Goal: Information Seeking & Learning: Check status

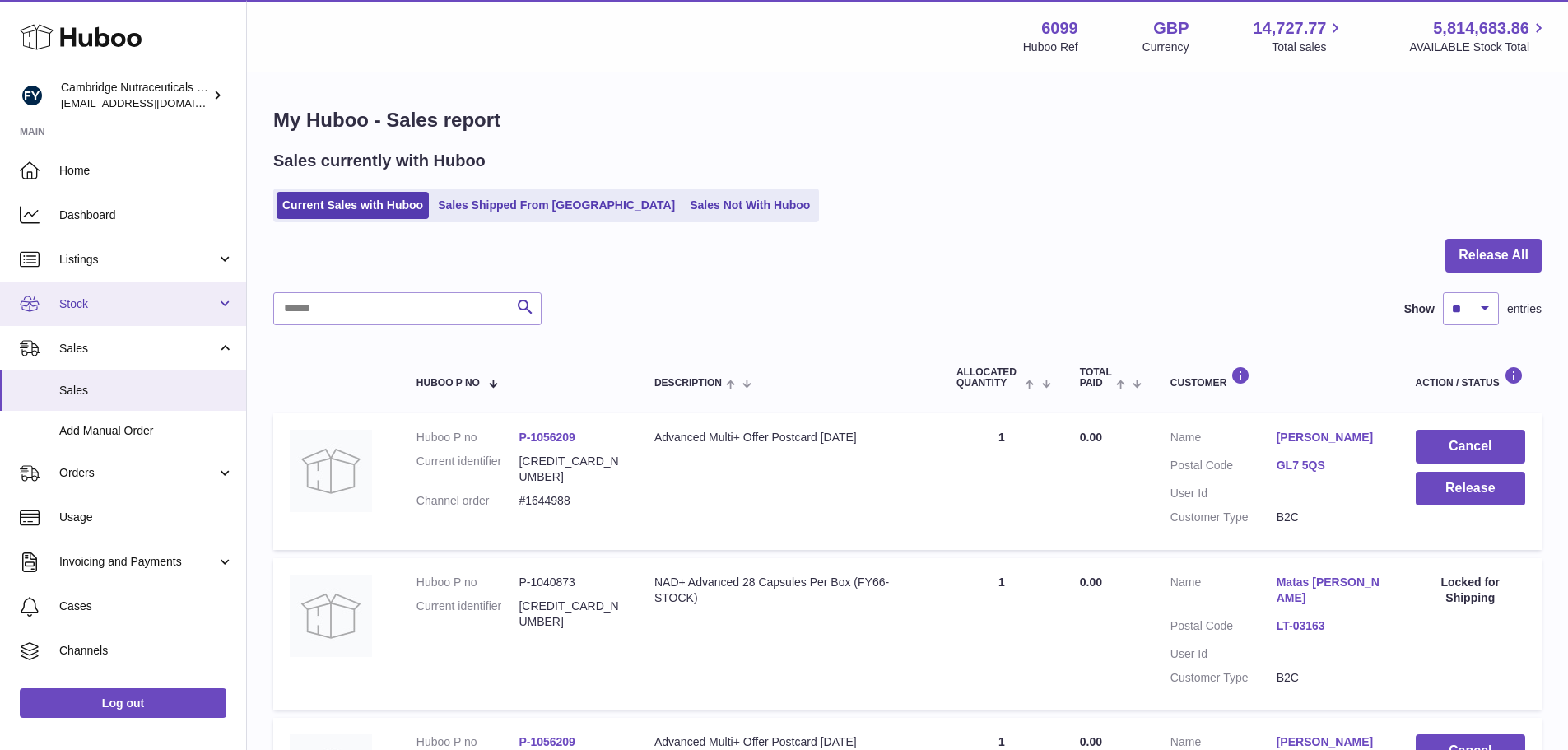
click at [103, 304] on span "Stock" at bounding box center [138, 304] width 157 height 16
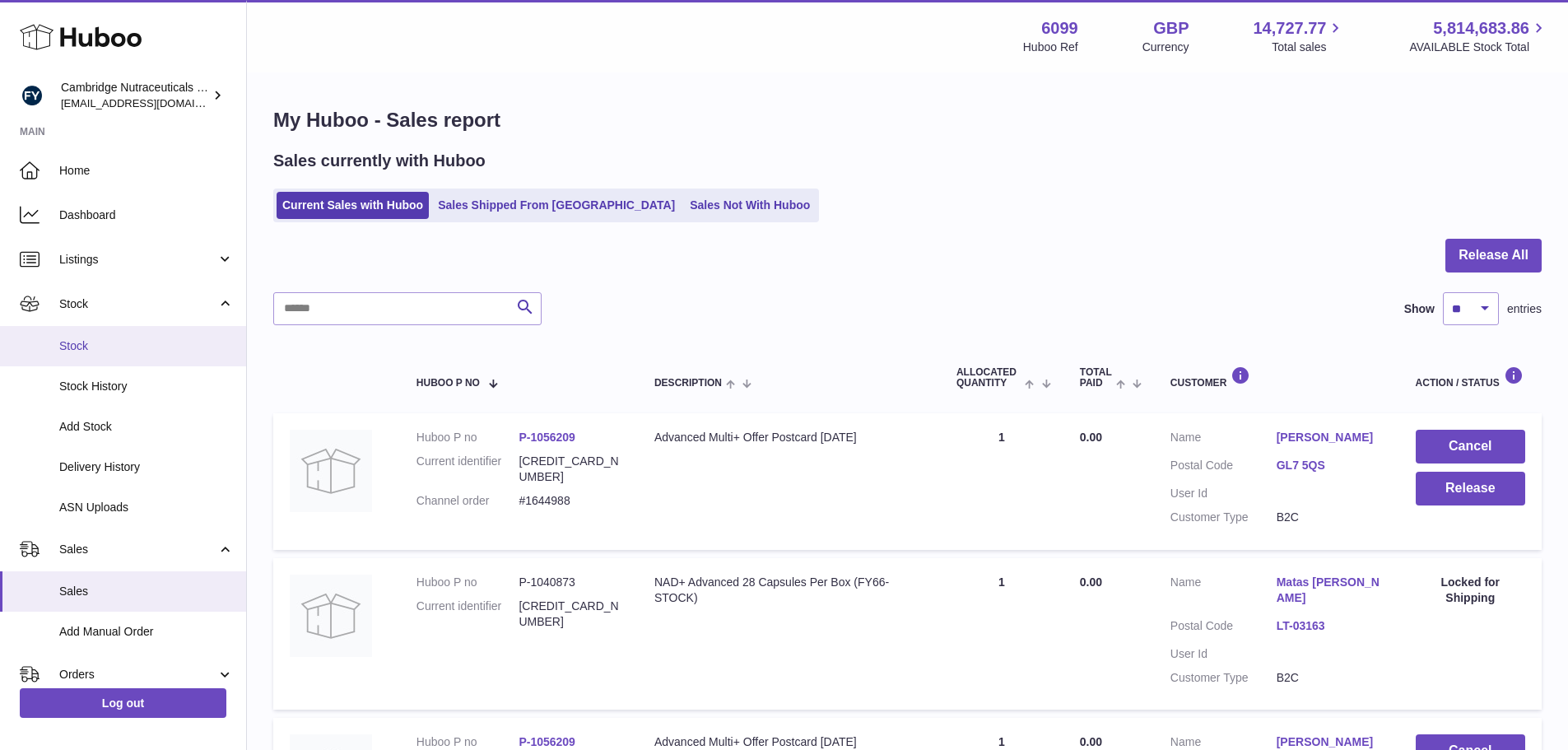
click at [141, 349] on span "Stock" at bounding box center [146, 346] width 175 height 16
click at [106, 345] on span "Stock" at bounding box center [146, 346] width 175 height 16
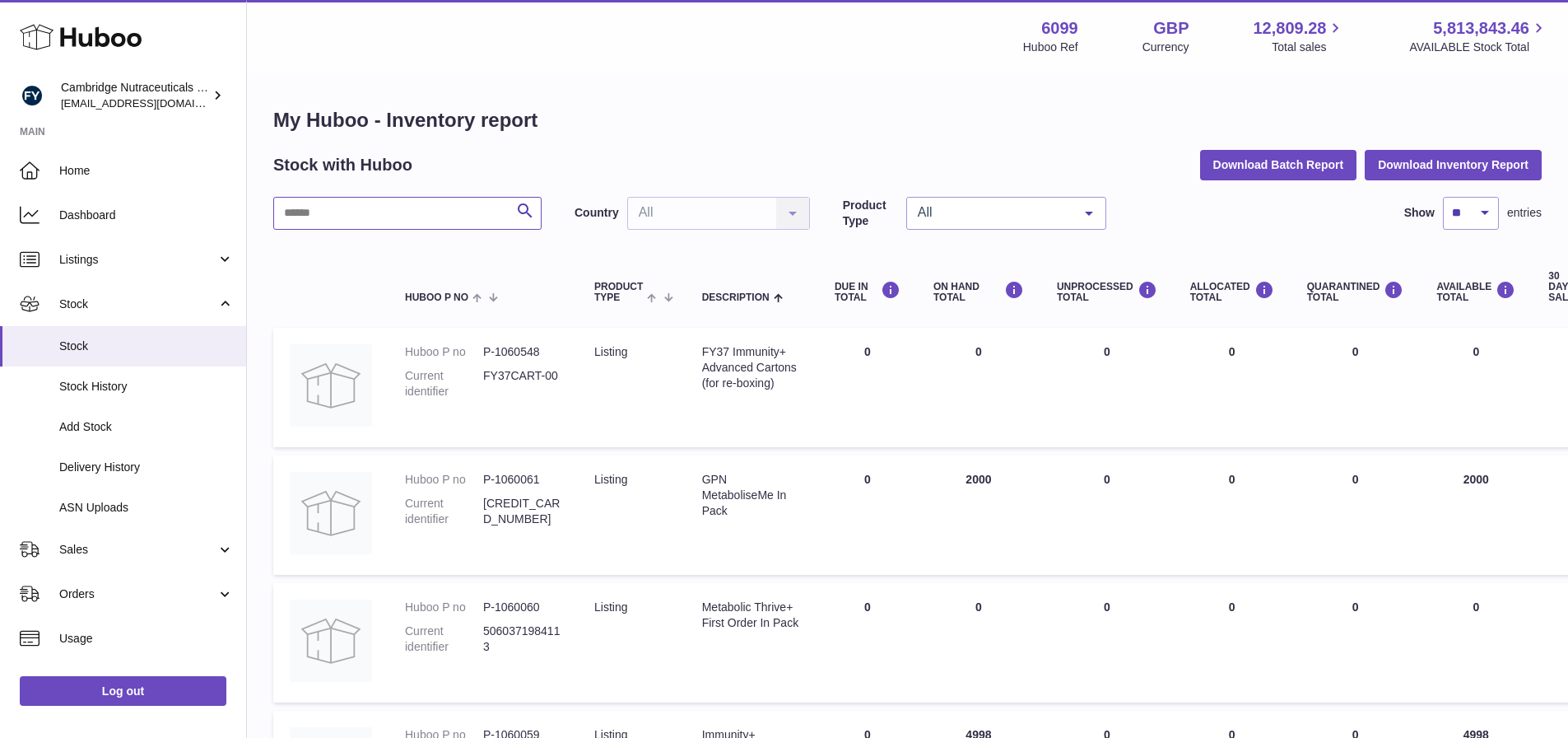
click at [342, 215] on input "text" at bounding box center [406, 213] width 268 height 33
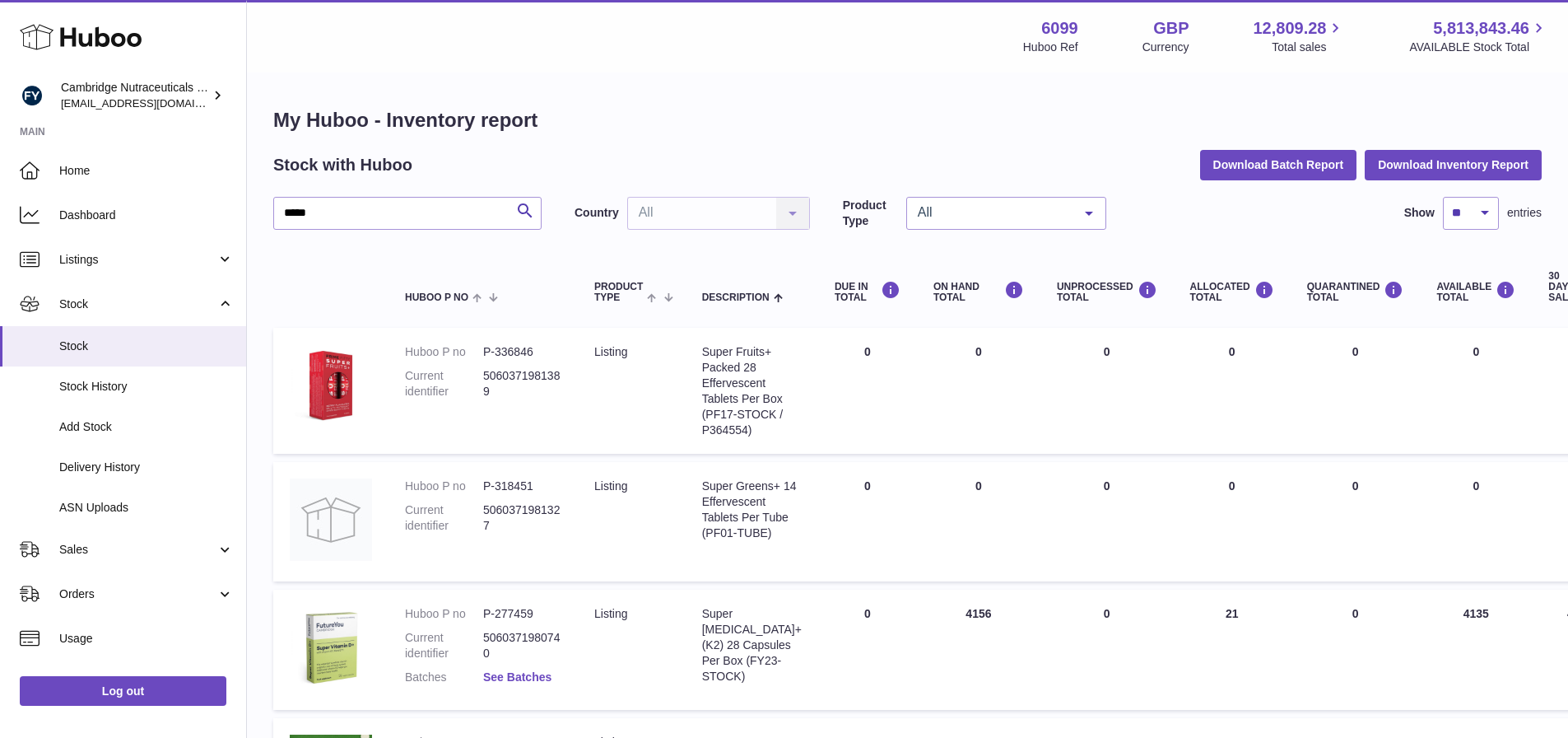
click at [517, 673] on link "See Batches" at bounding box center [517, 677] width 69 height 13
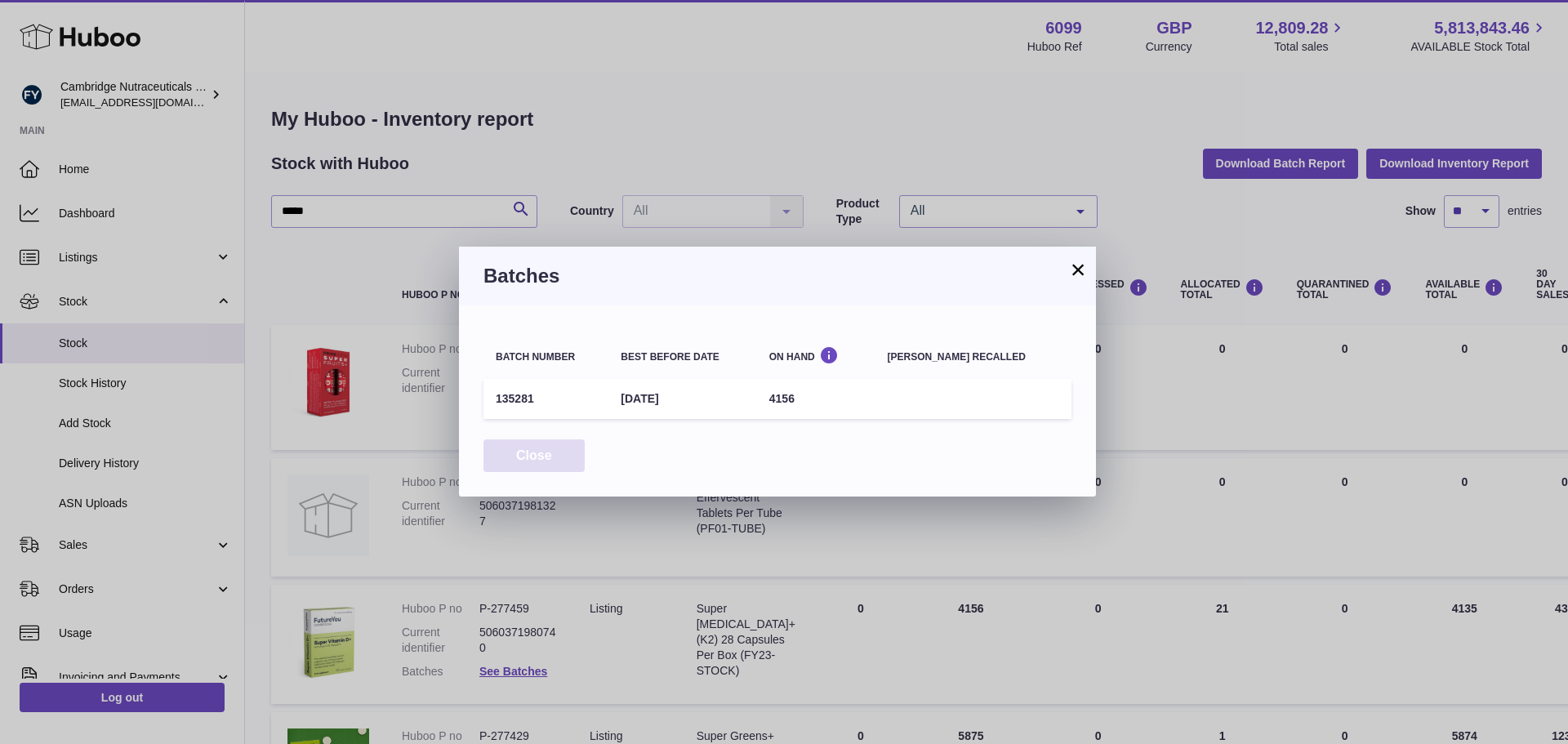
click at [554, 456] on button "Close" at bounding box center [533, 456] width 101 height 34
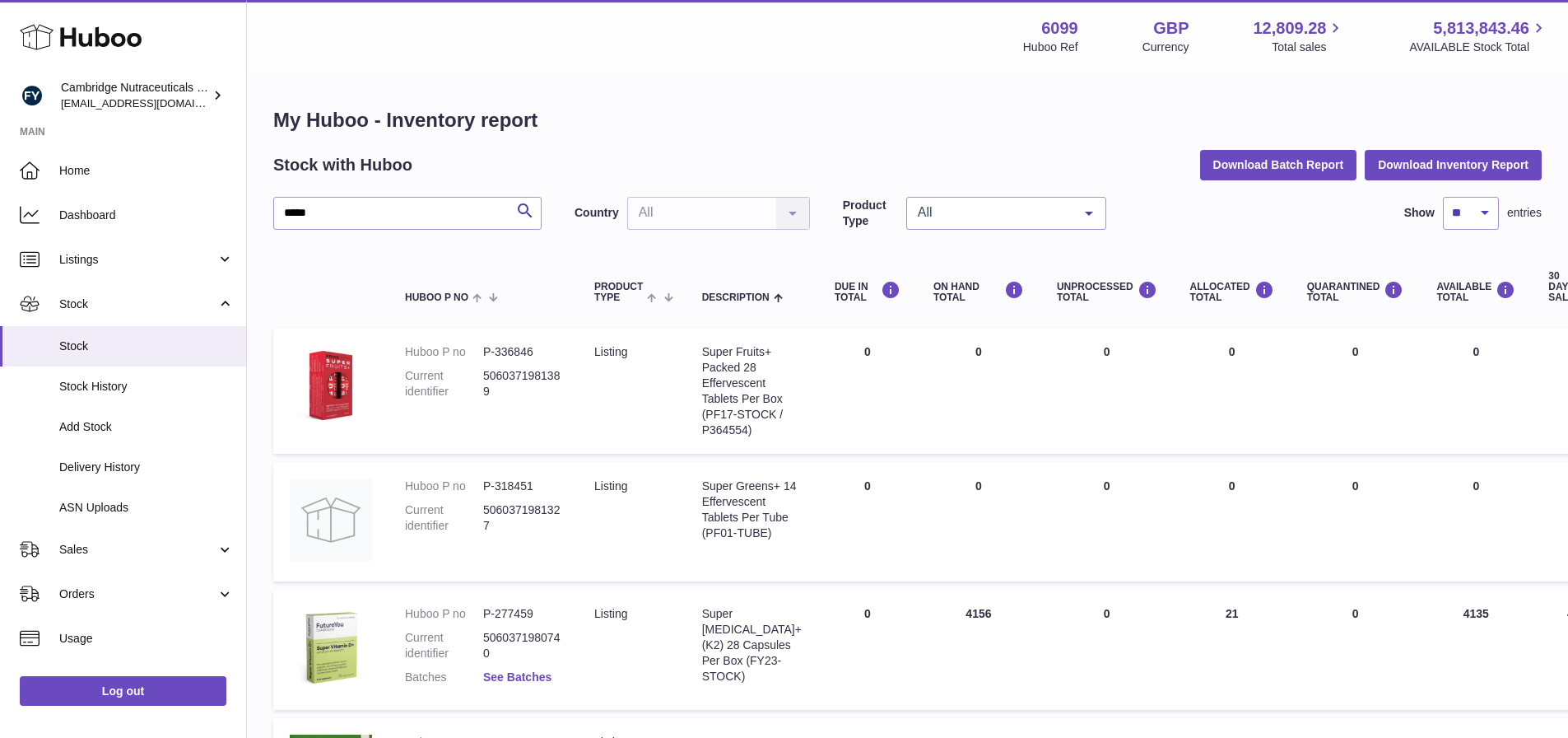
click at [538, 674] on link "See Batches" at bounding box center [517, 677] width 69 height 13
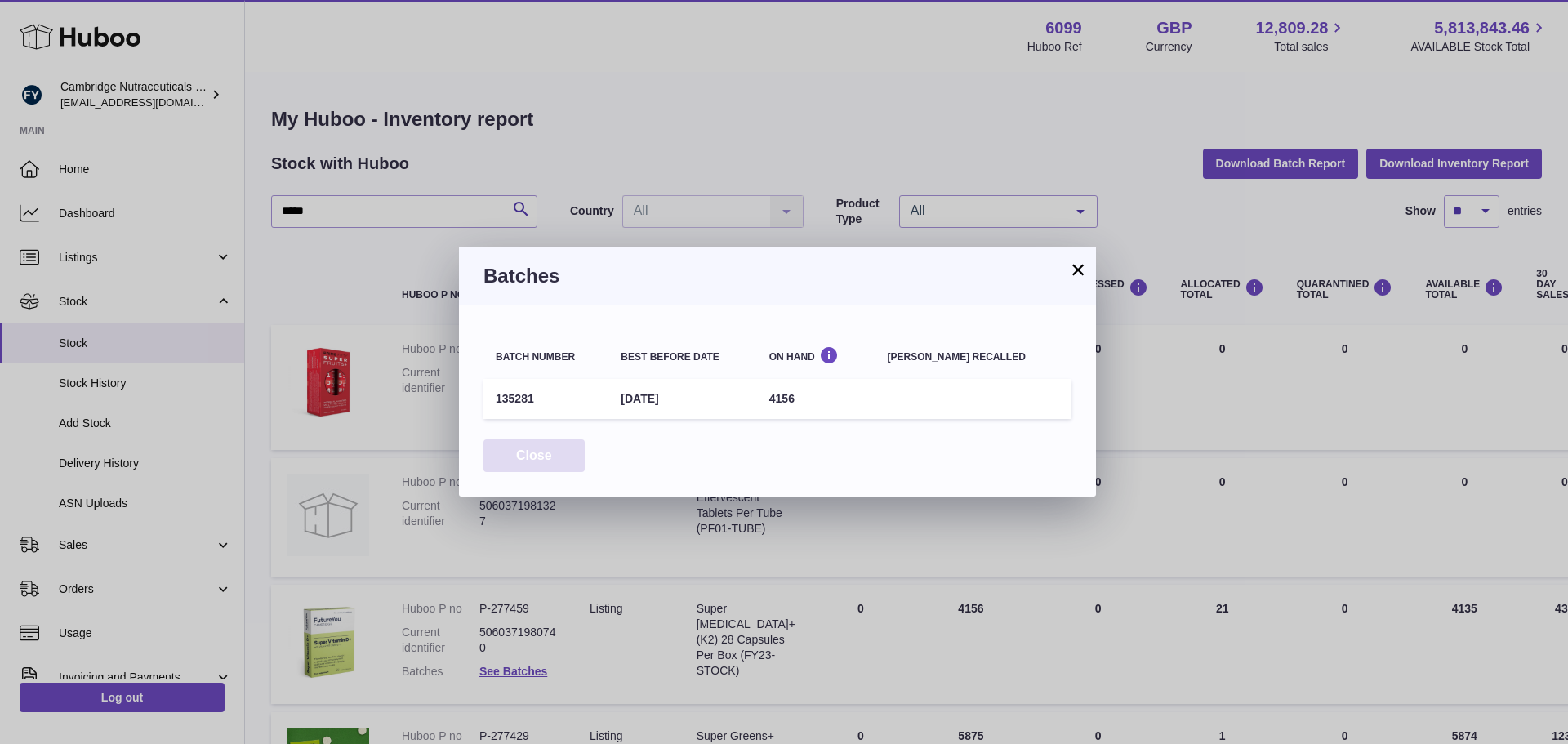
click at [548, 453] on button "Close" at bounding box center [533, 456] width 101 height 34
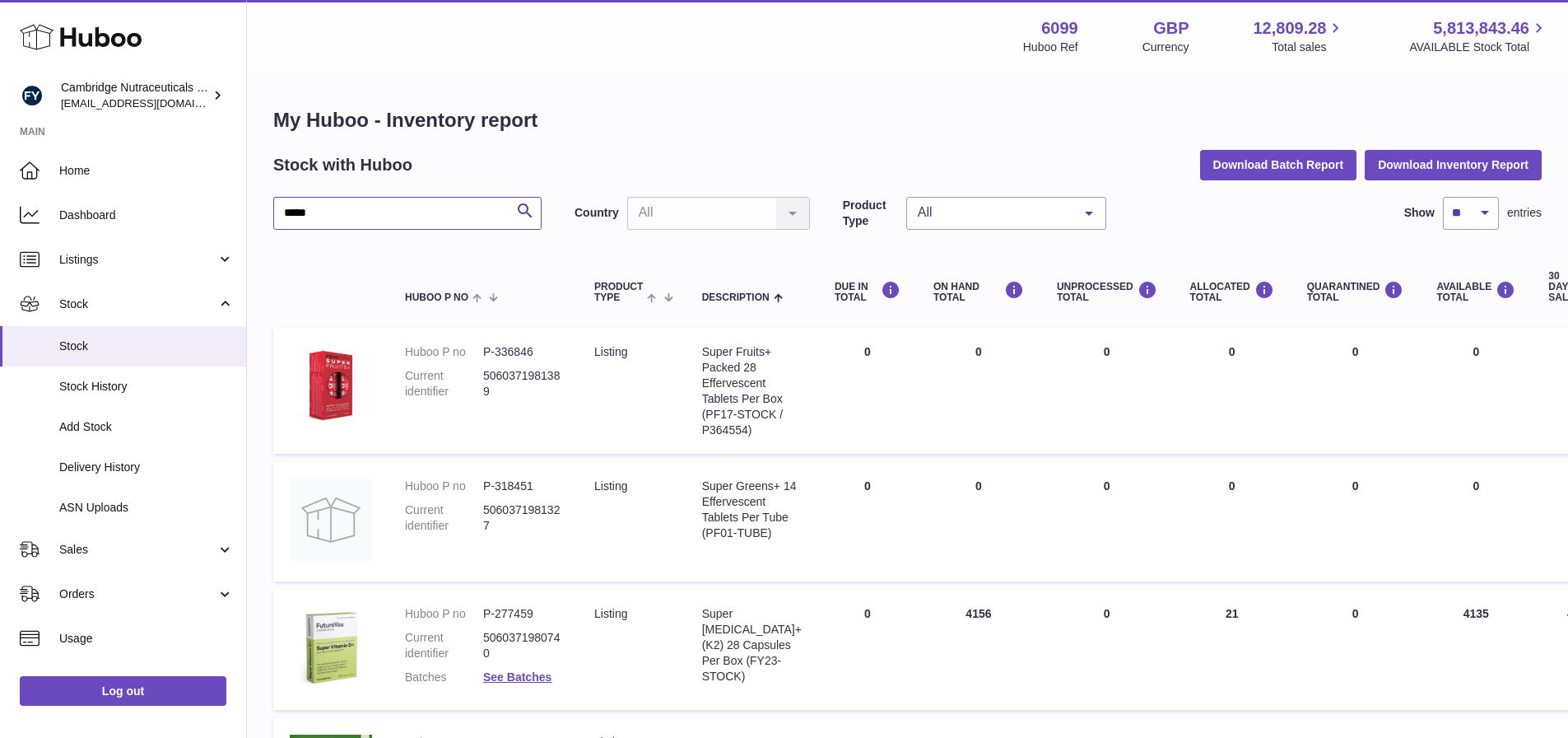
drag, startPoint x: 350, startPoint y: 209, endPoint x: 262, endPoint y: 208, distance: 88.0
click at [262, 208] on div "My Huboo - Inventory report Stock with Huboo Download Batch Report Download Inv…" at bounding box center [907, 480] width 1321 height 811
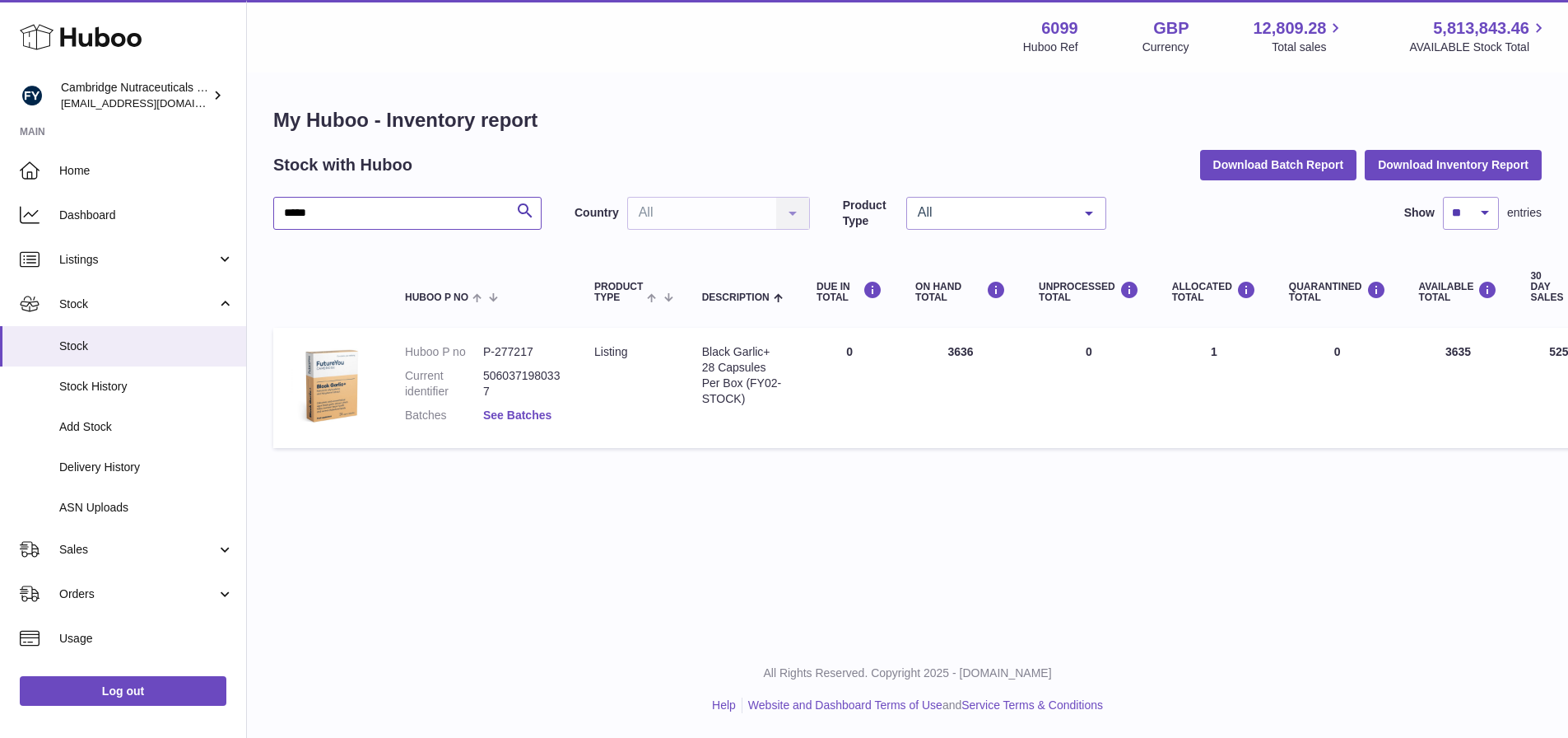
type input "*****"
click at [511, 415] on link "See Batches" at bounding box center [517, 415] width 69 height 13
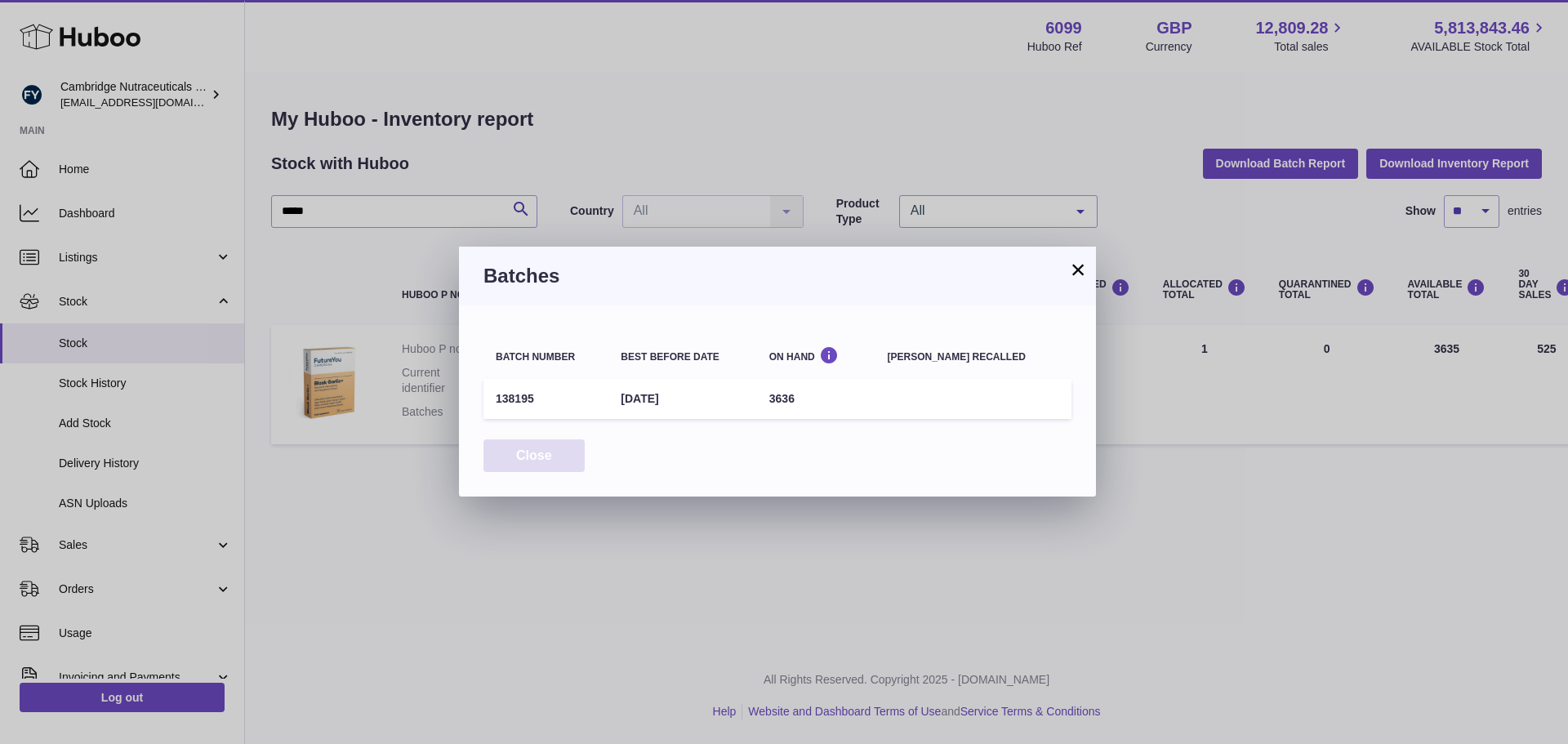
click at [571, 454] on button "Close" at bounding box center [533, 456] width 101 height 34
